Goal: Contribute content: Add original content to the website for others to see

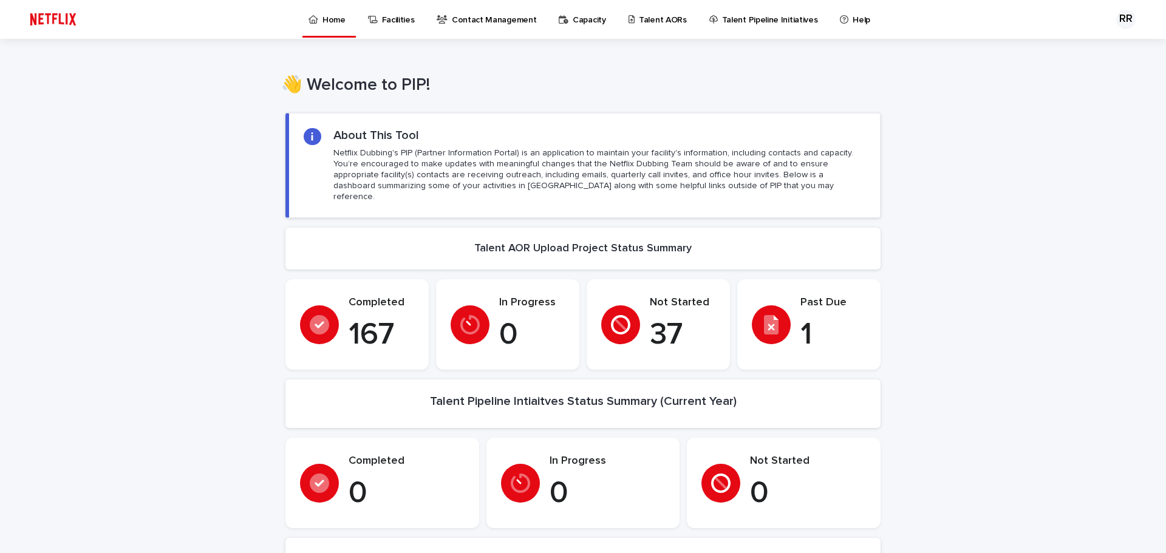
click at [655, 16] on p "Talent AORs" at bounding box center [663, 13] width 48 height 26
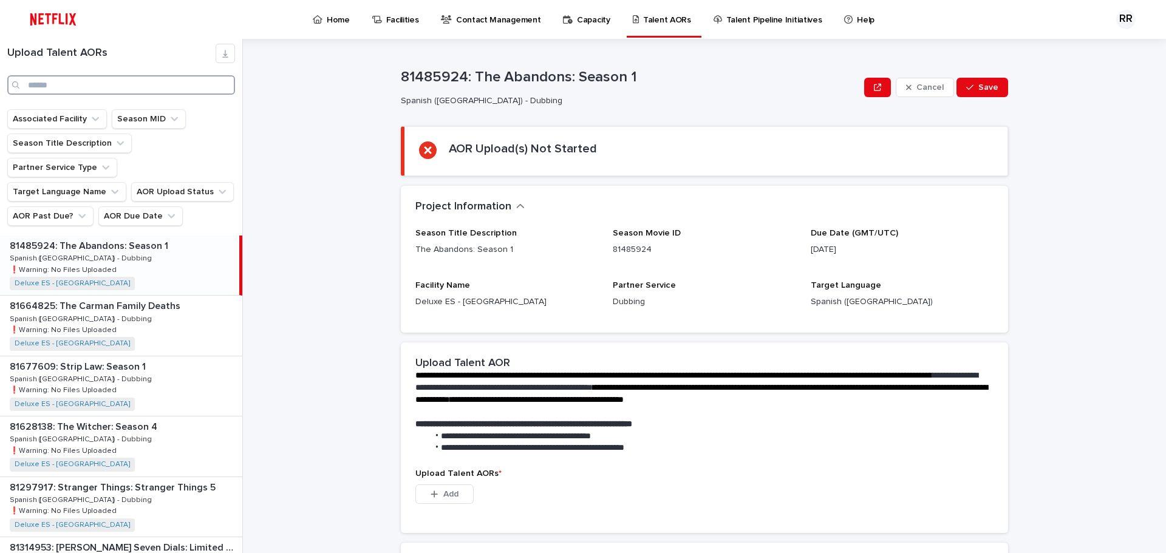
click at [106, 87] on input "Search" at bounding box center [121, 84] width 228 height 19
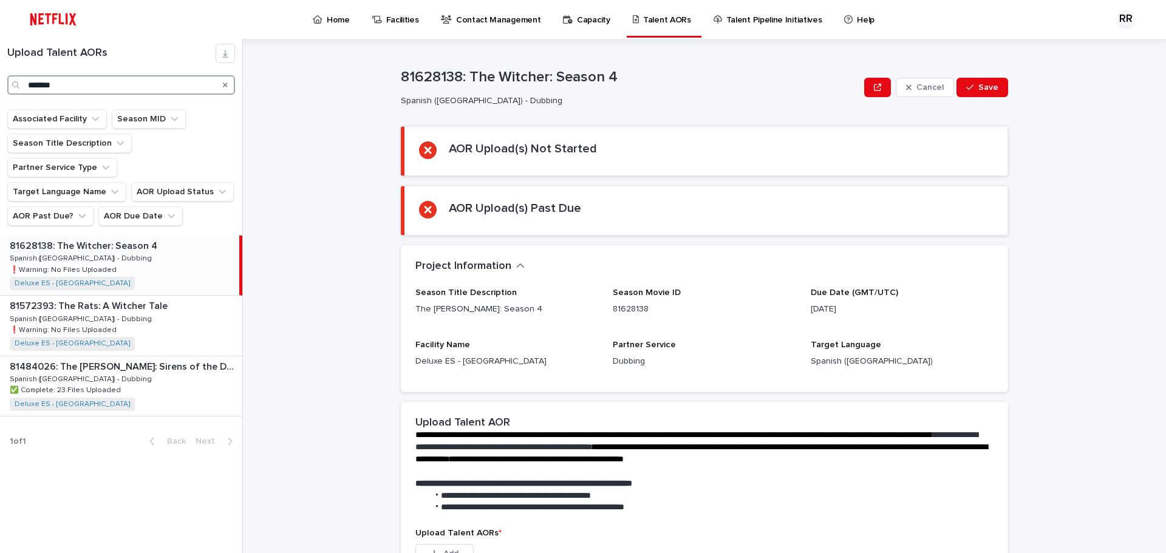
type input "*******"
click at [60, 252] on p "Spanish ([GEOGRAPHIC_DATA]) - Dubbing" at bounding box center [82, 257] width 145 height 11
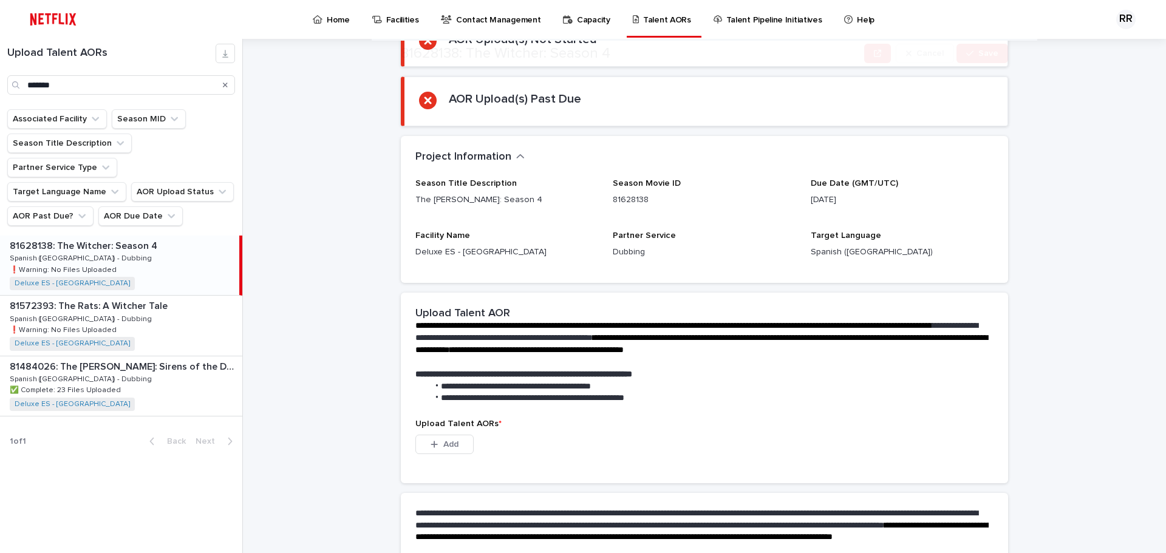
scroll to position [182, 0]
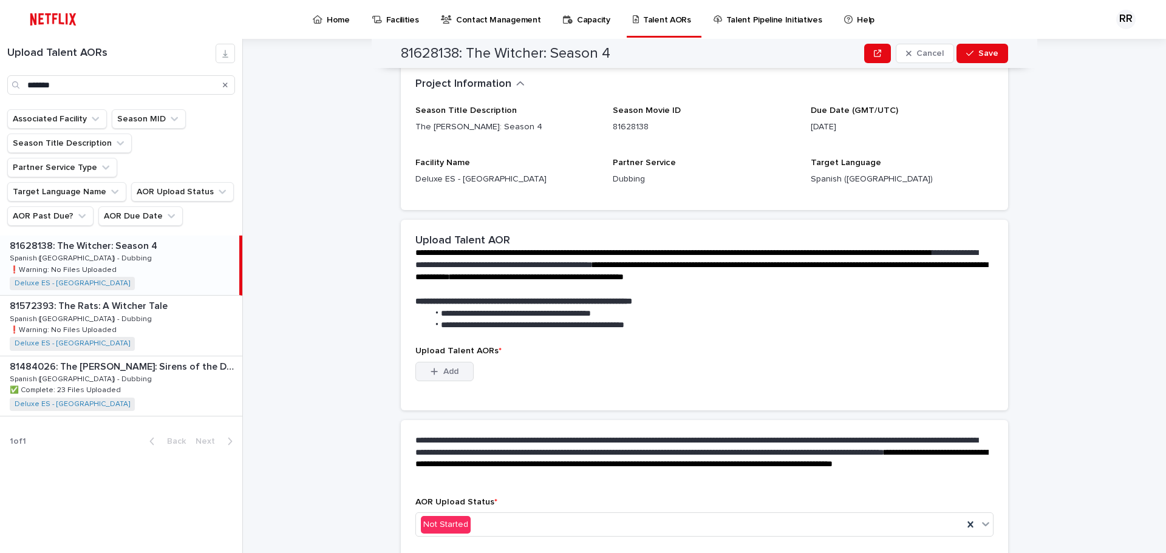
click at [448, 375] on span "Add" at bounding box center [450, 371] width 15 height 9
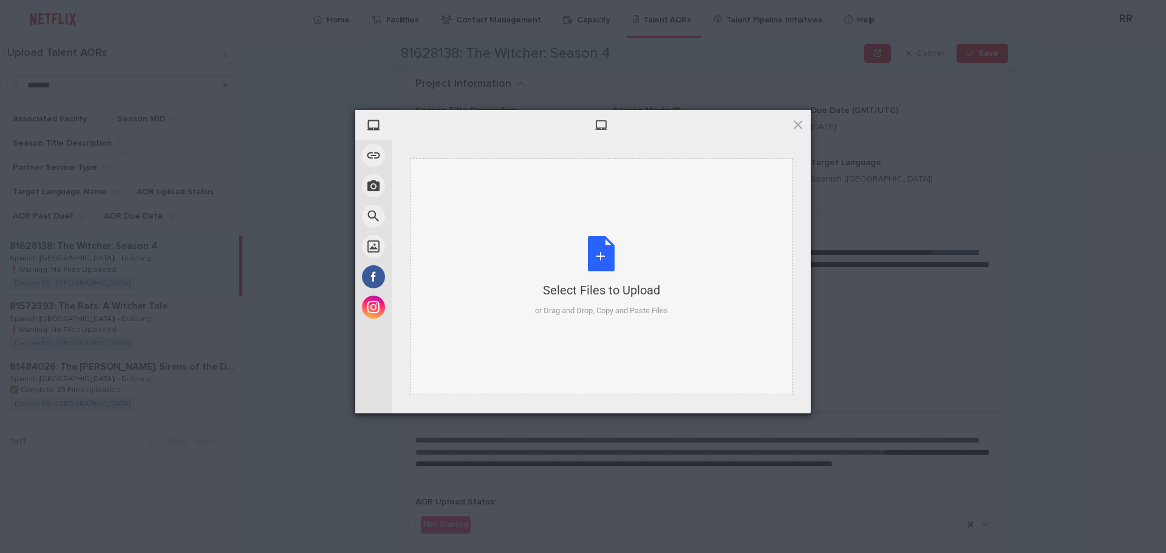
click at [599, 253] on div "Select Files to Upload or Drag and Drop, Copy and Paste Files" at bounding box center [601, 276] width 133 height 81
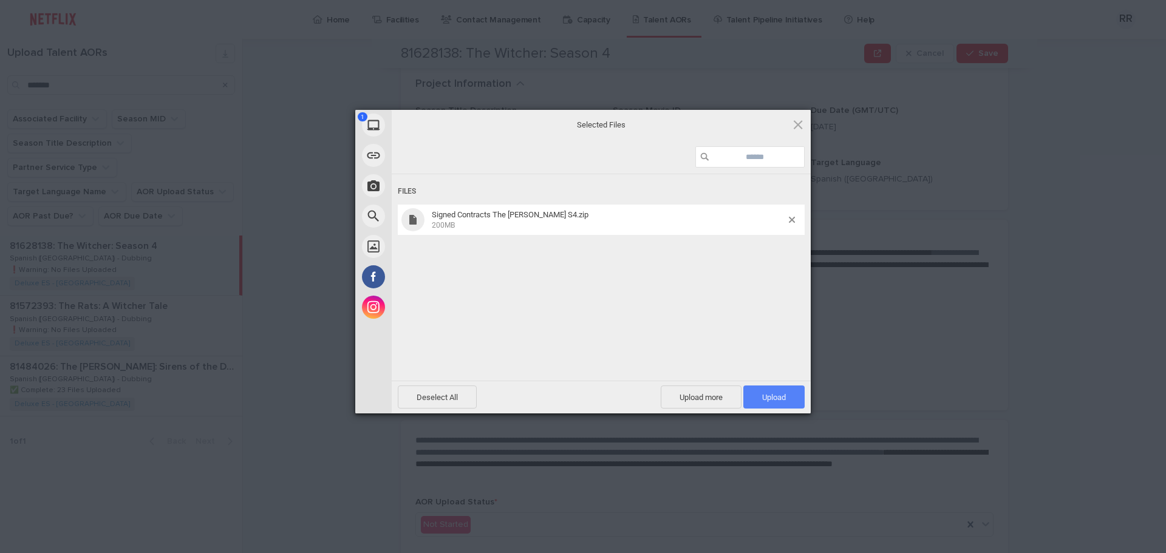
click at [766, 395] on span "Upload 1" at bounding box center [774, 397] width 24 height 9
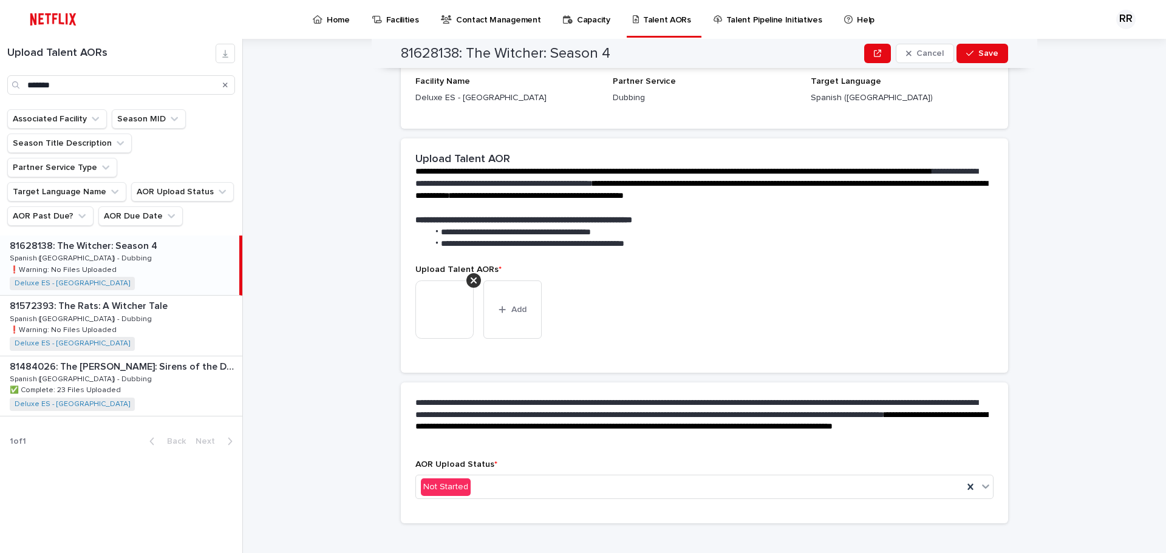
scroll to position [174, 0]
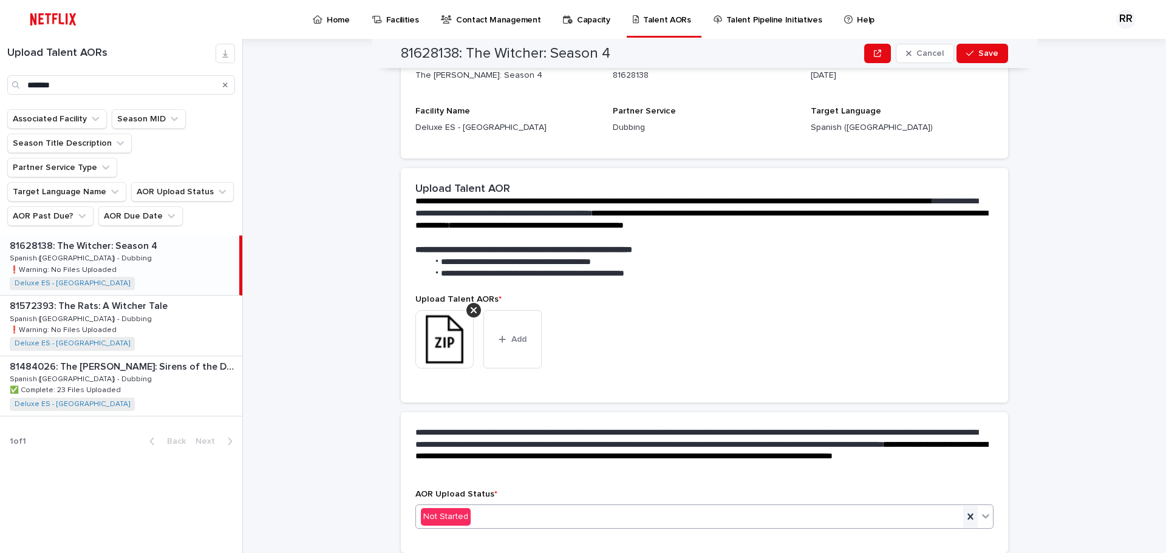
click at [968, 515] on icon at bounding box center [969, 517] width 5 height 6
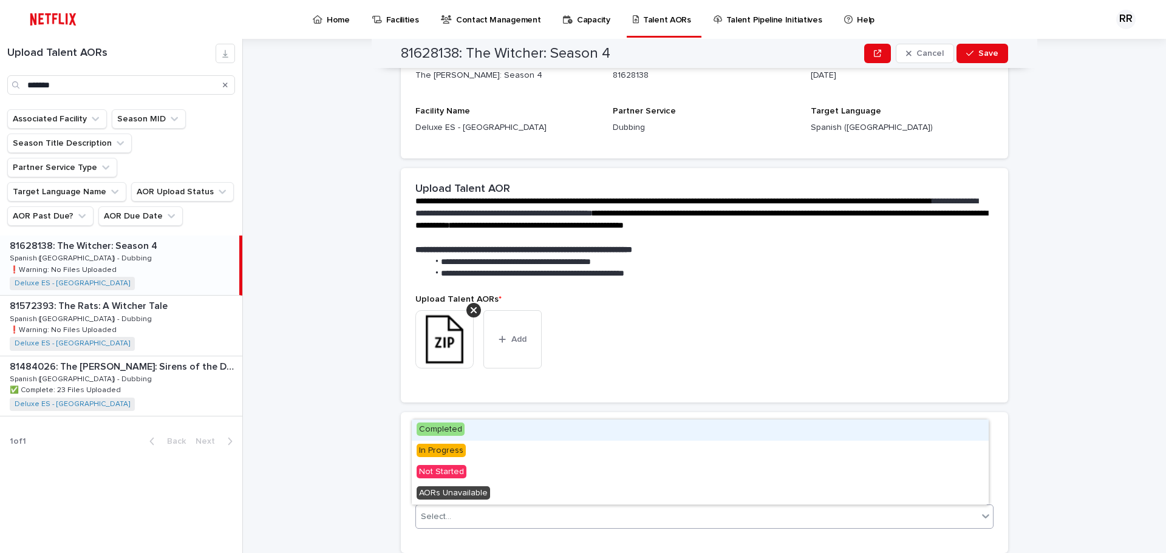
click at [984, 516] on icon at bounding box center [985, 517] width 7 height 4
click at [455, 429] on span "Completed" at bounding box center [441, 429] width 48 height 13
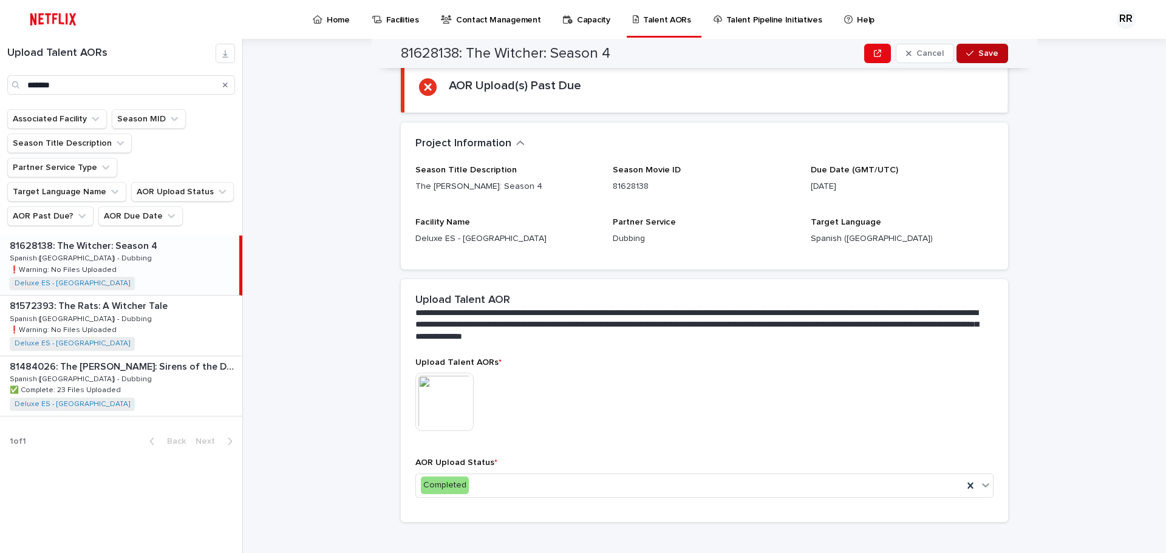
scroll to position [138, 0]
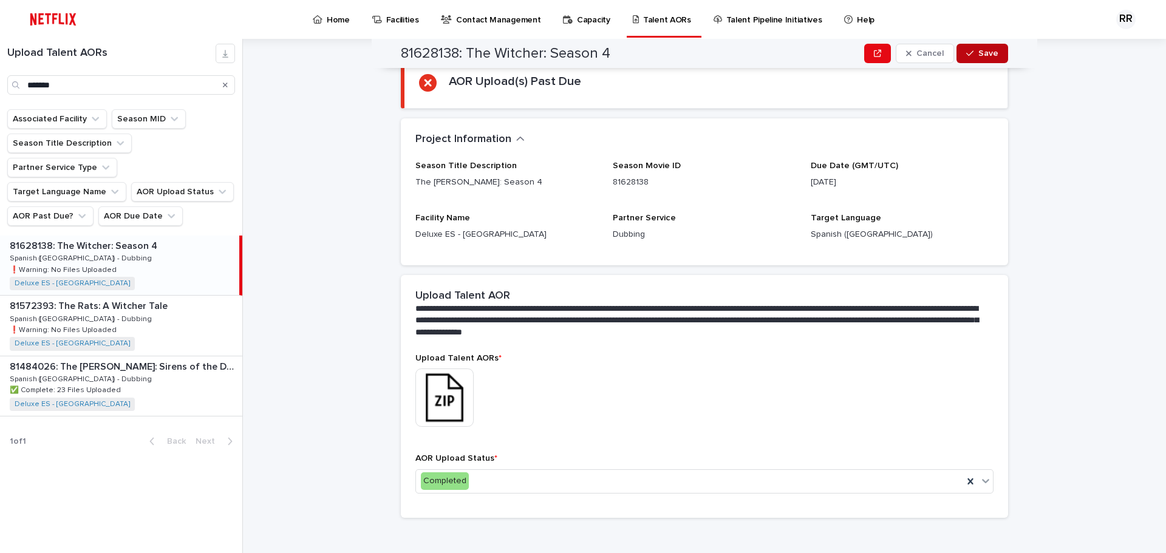
click at [987, 51] on span "Save" at bounding box center [988, 53] width 20 height 9
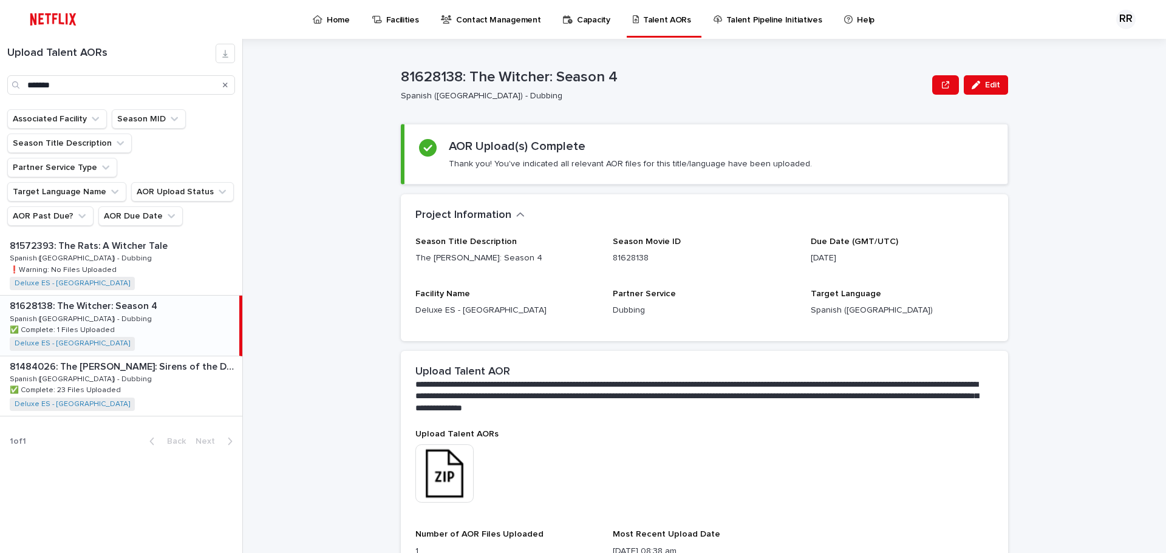
scroll to position [0, 0]
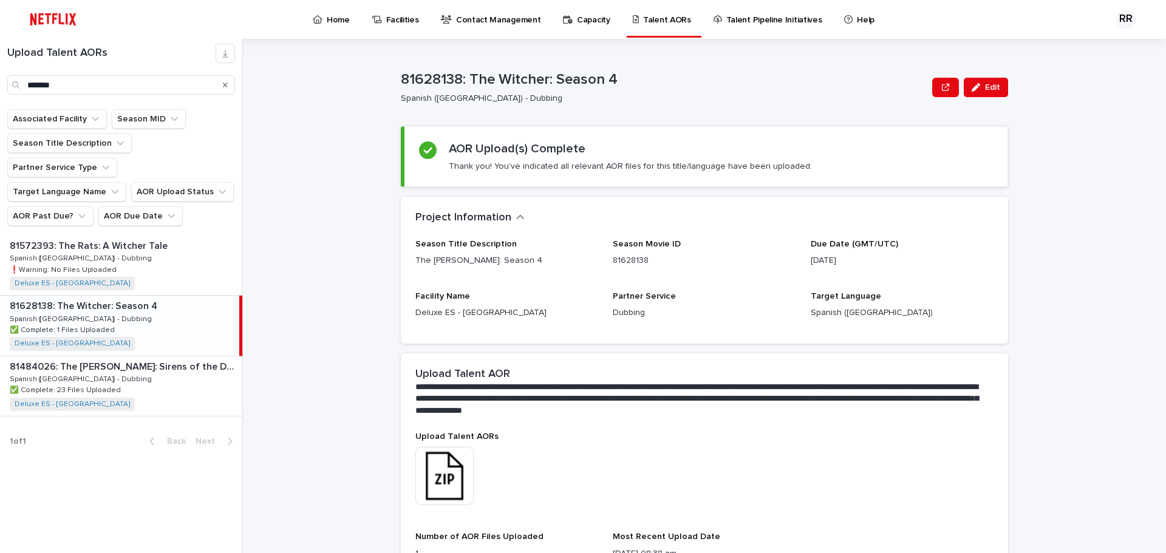
click at [339, 19] on p "Home" at bounding box center [338, 13] width 23 height 26
